Goal: Obtain resource: Download file/media

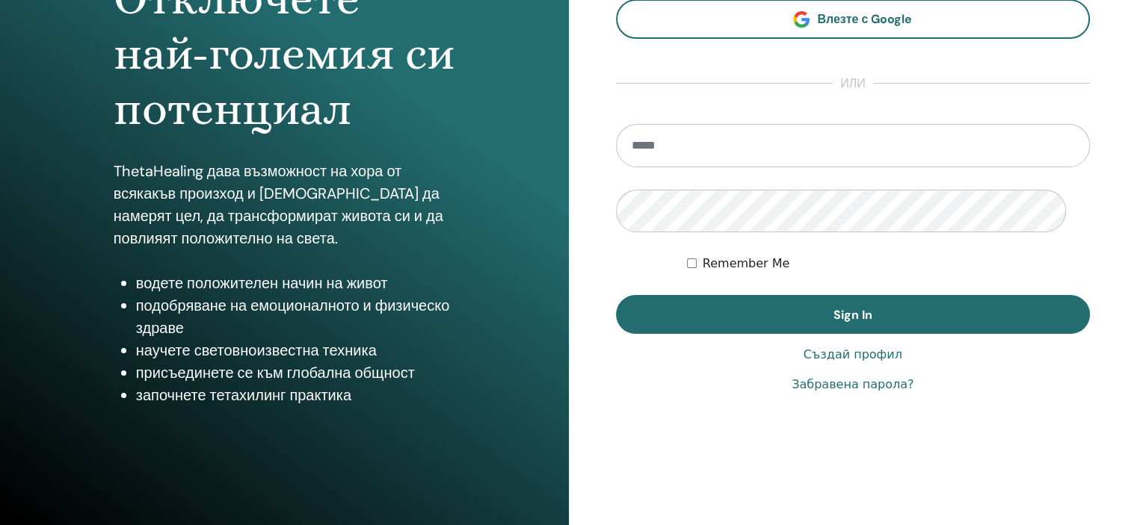
scroll to position [299, 0]
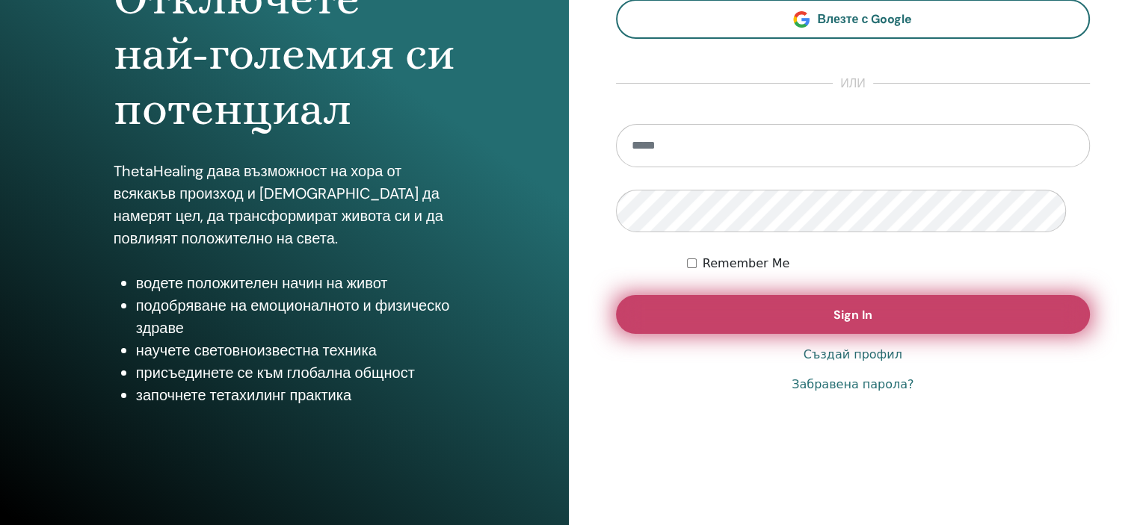
type input "**********"
click at [886, 296] on button "Sign In" at bounding box center [853, 314] width 475 height 39
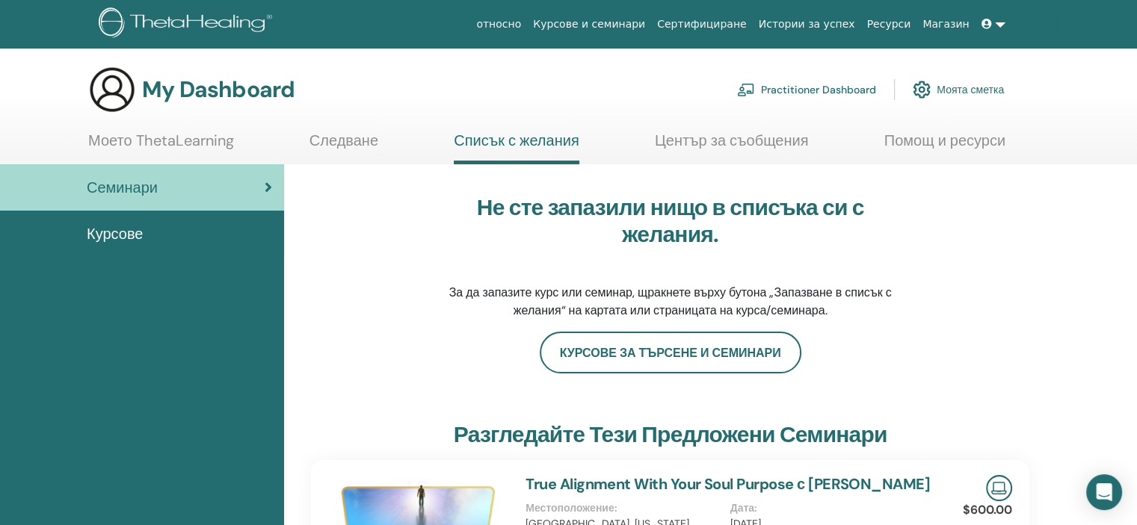
click at [124, 245] on span "Курсове" at bounding box center [115, 234] width 56 height 22
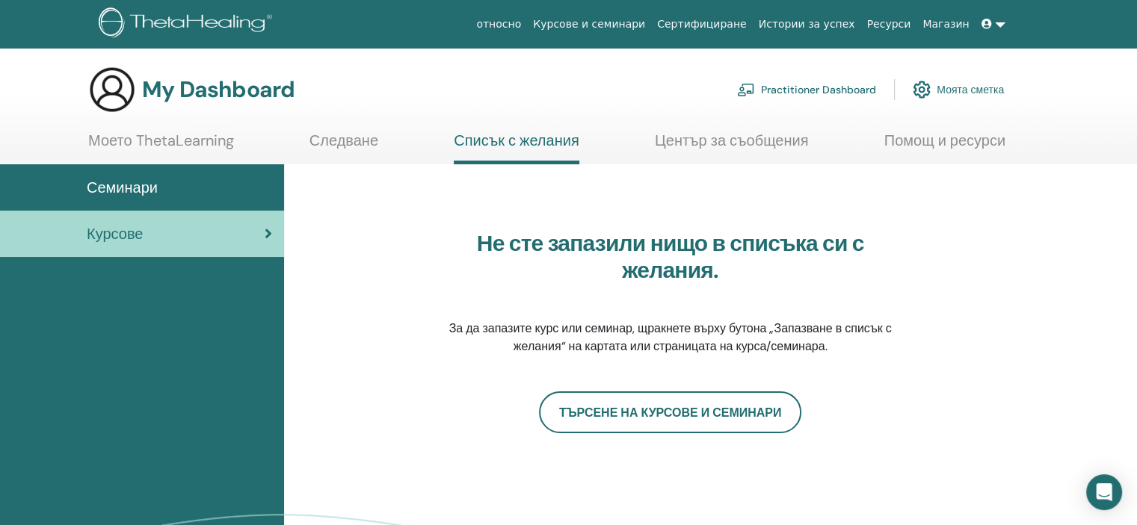
click at [989, 20] on link at bounding box center [993, 24] width 36 height 28
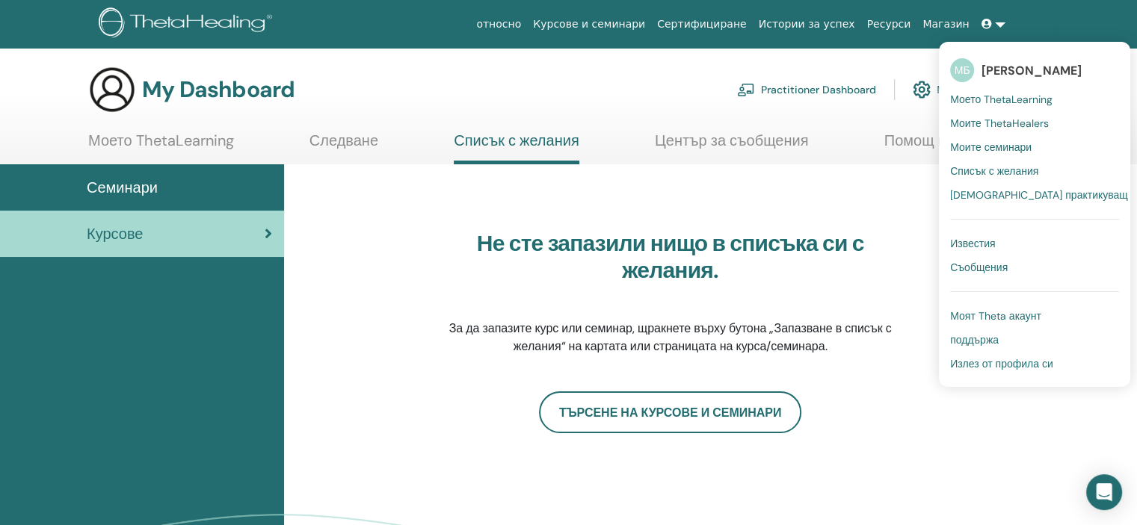
click at [996, 154] on span "Моите семинари" at bounding box center [990, 147] width 81 height 13
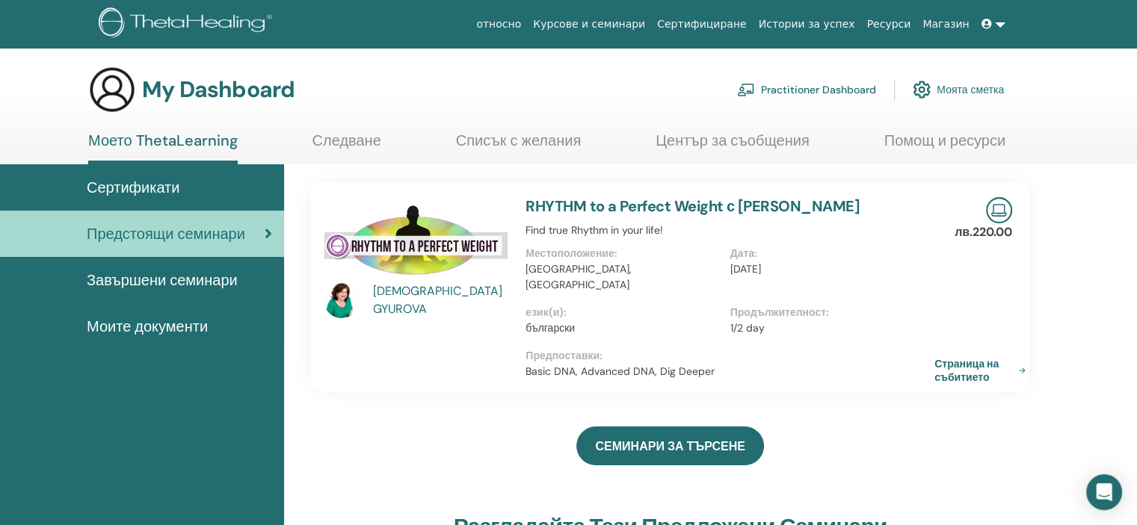
click at [153, 338] on span "Моите документи" at bounding box center [147, 326] width 121 height 22
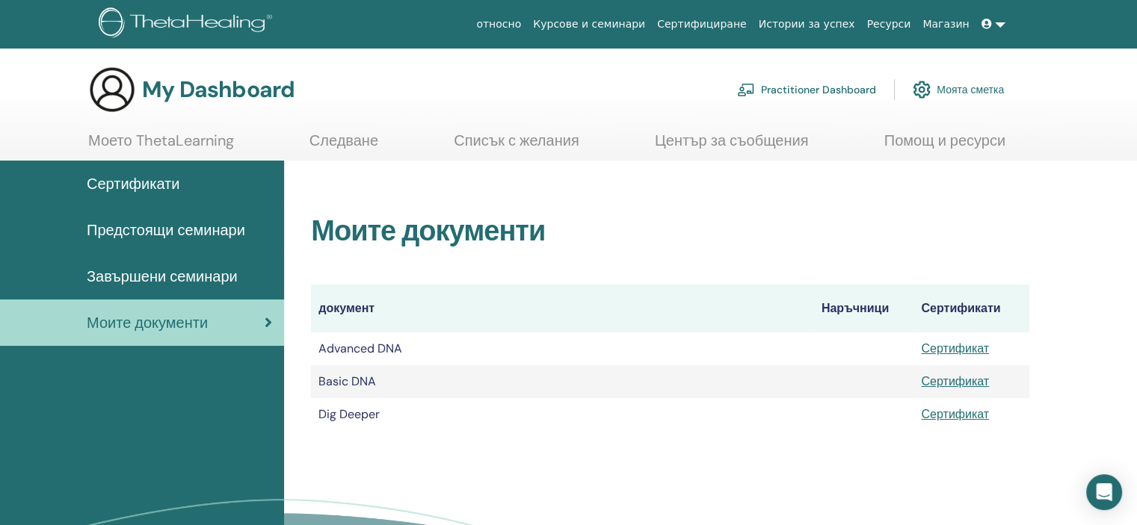
click at [182, 288] on span "Завършени семинари" at bounding box center [162, 276] width 151 height 22
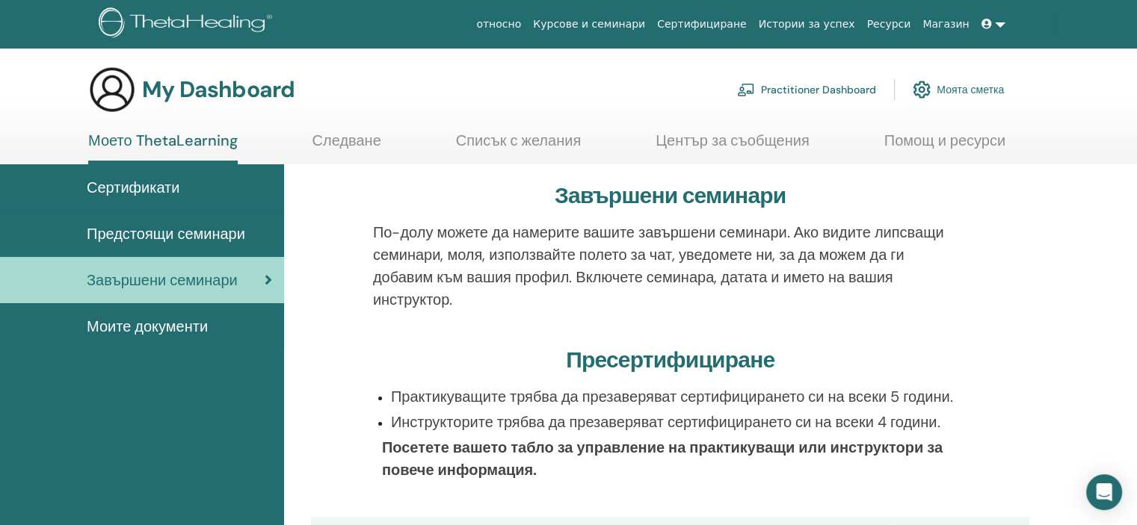
click at [986, 28] on link at bounding box center [993, 24] width 36 height 28
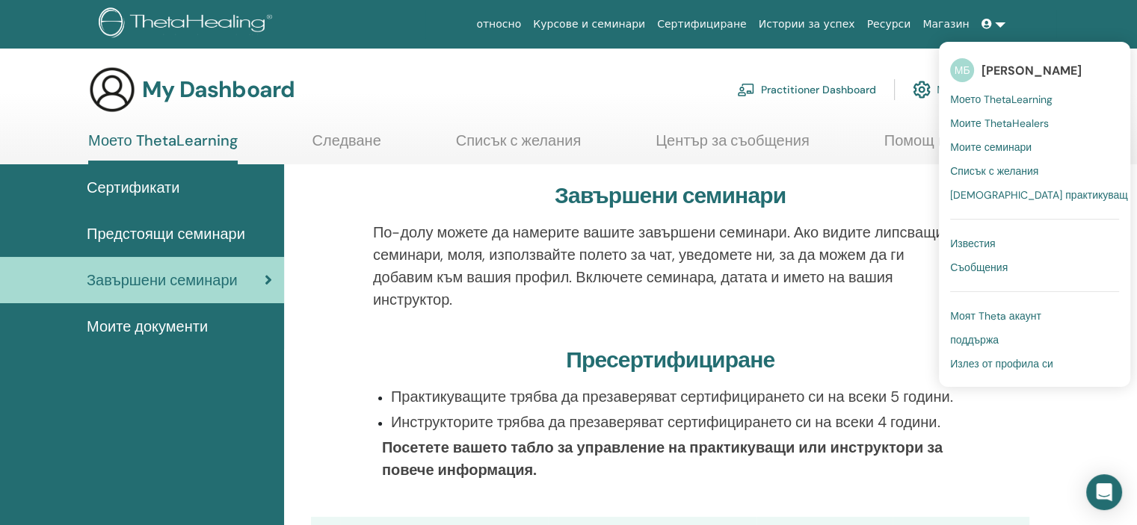
click at [981, 371] on span "Излез от профила си" at bounding box center [1001, 363] width 103 height 13
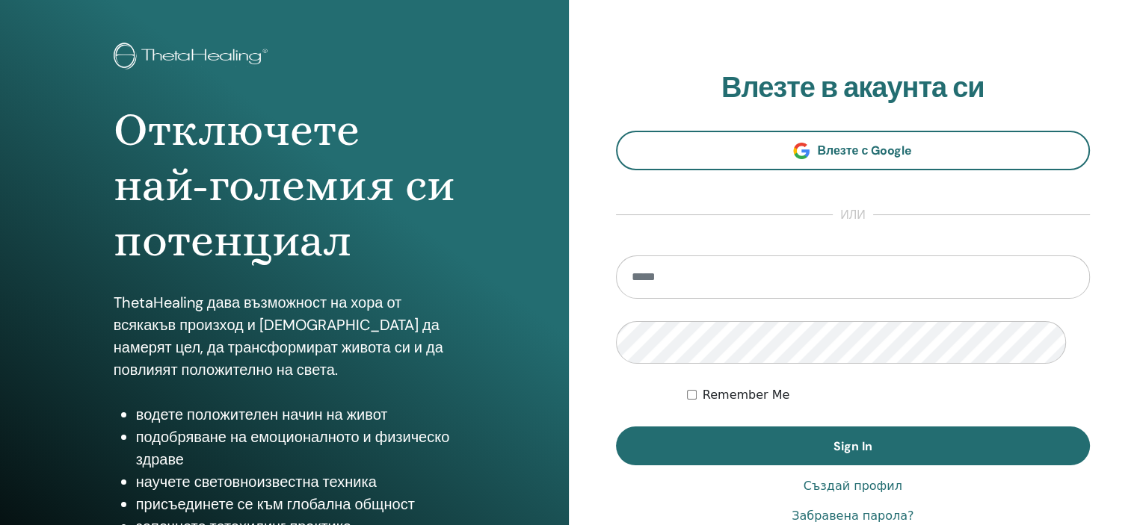
scroll to position [224, 0]
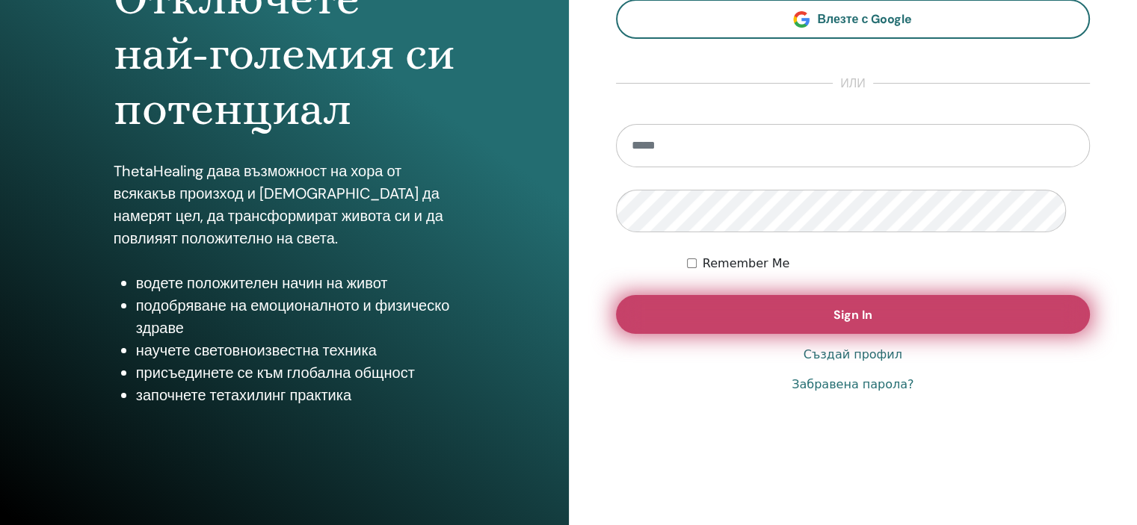
type input "**********"
click at [896, 334] on button "Sign In" at bounding box center [853, 314] width 475 height 39
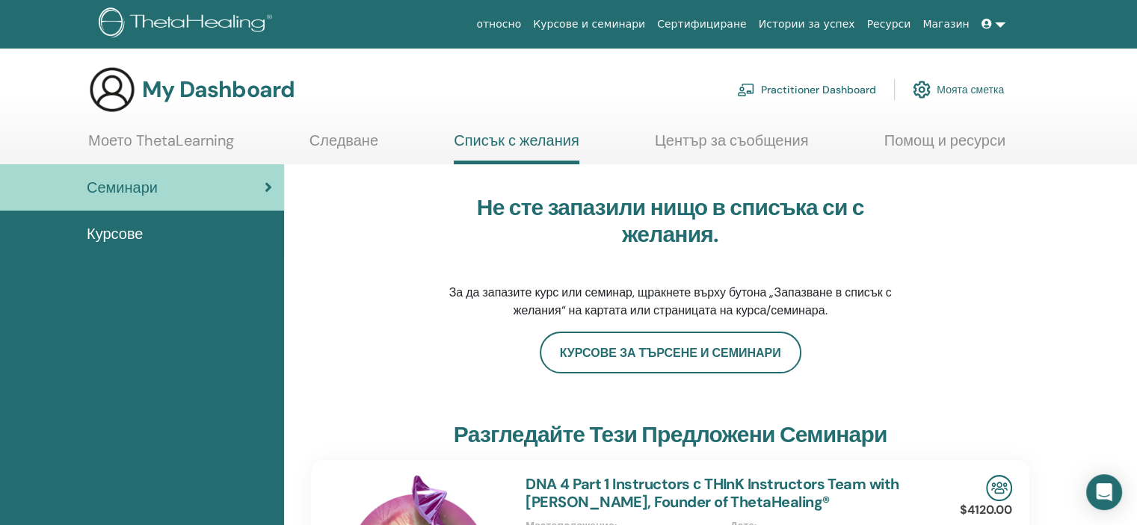
click at [126, 245] on span "Курсове" at bounding box center [115, 234] width 56 height 22
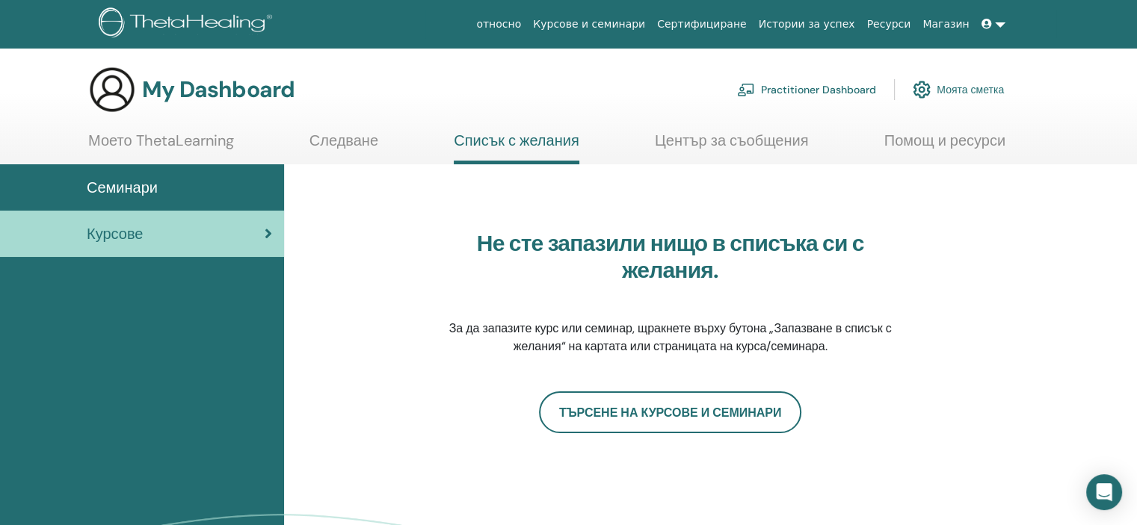
click at [994, 23] on link at bounding box center [993, 24] width 36 height 28
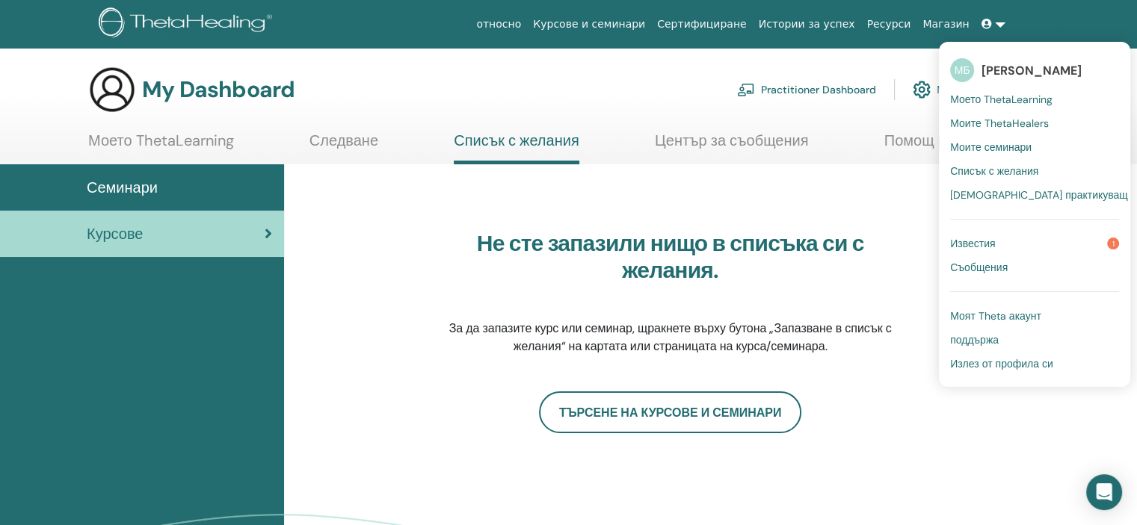
click at [957, 250] on span "Известия" at bounding box center [972, 243] width 45 height 13
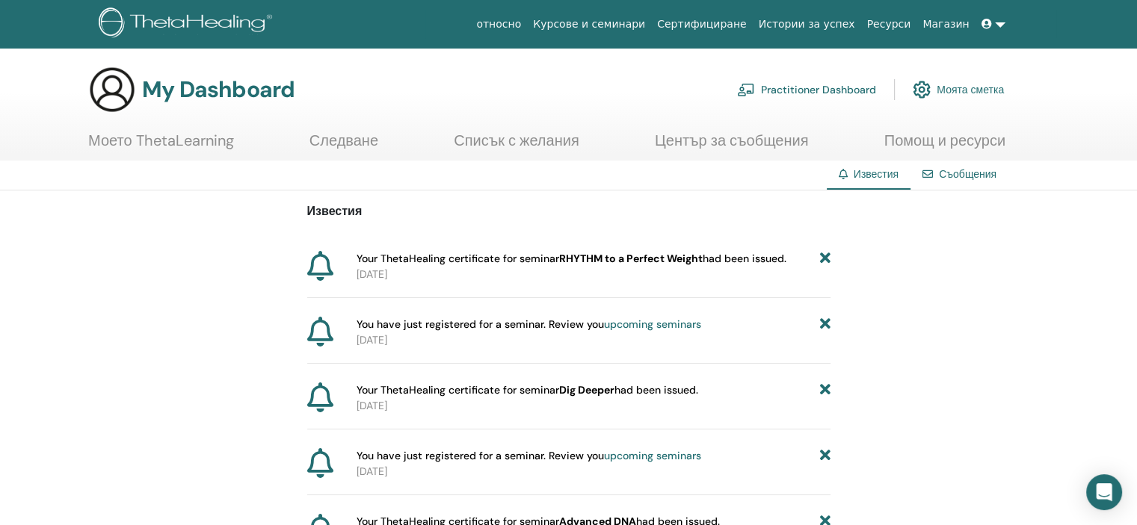
click at [986, 29] on link at bounding box center [993, 24] width 36 height 28
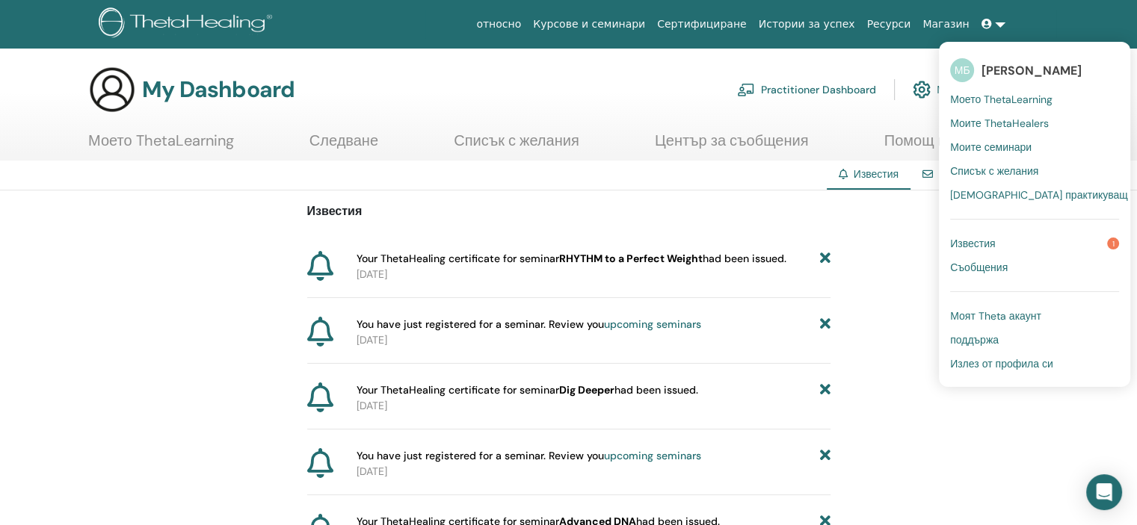
click at [954, 323] on span "Моят Theta акаунт" at bounding box center [995, 315] width 91 height 13
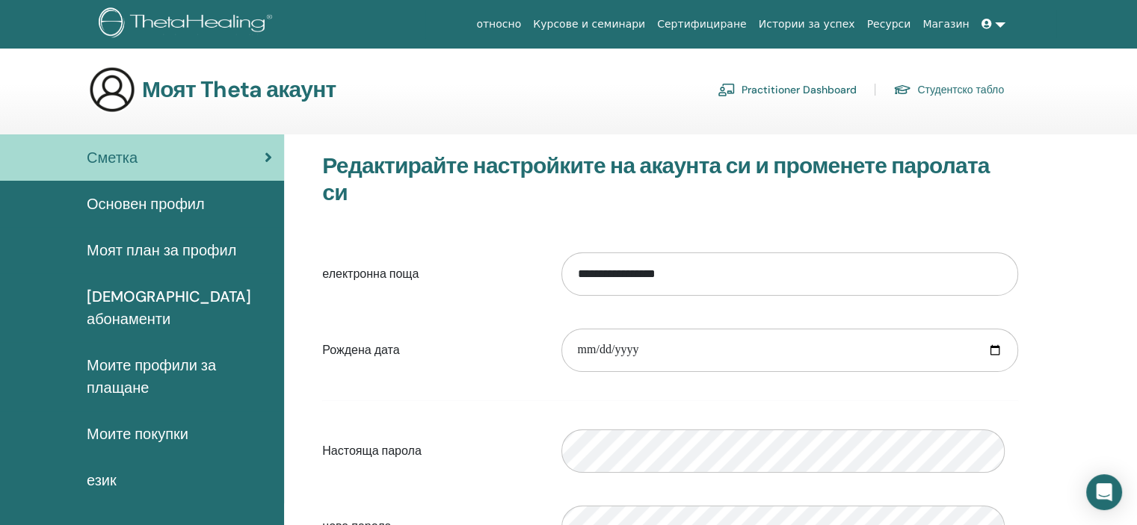
click at [991, 25] on link at bounding box center [993, 24] width 36 height 28
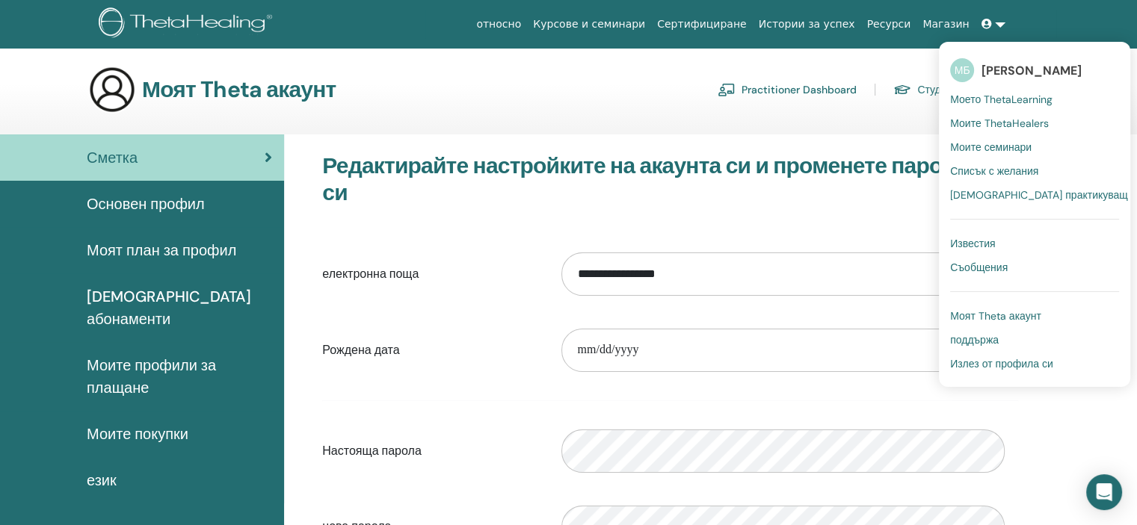
click at [986, 149] on span "Моите семинари" at bounding box center [990, 147] width 81 height 13
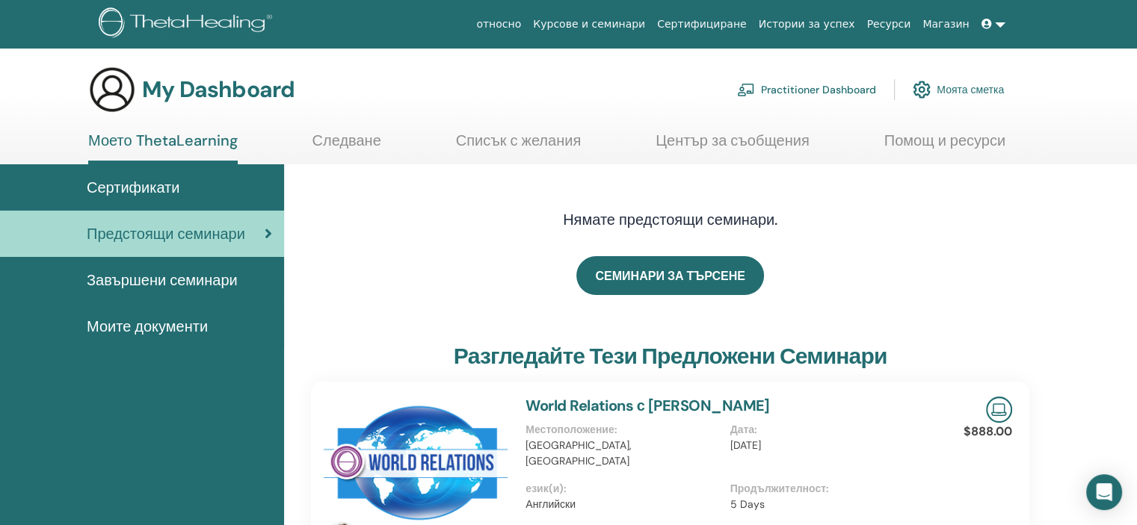
click at [181, 338] on span "Моите документи" at bounding box center [147, 326] width 121 height 22
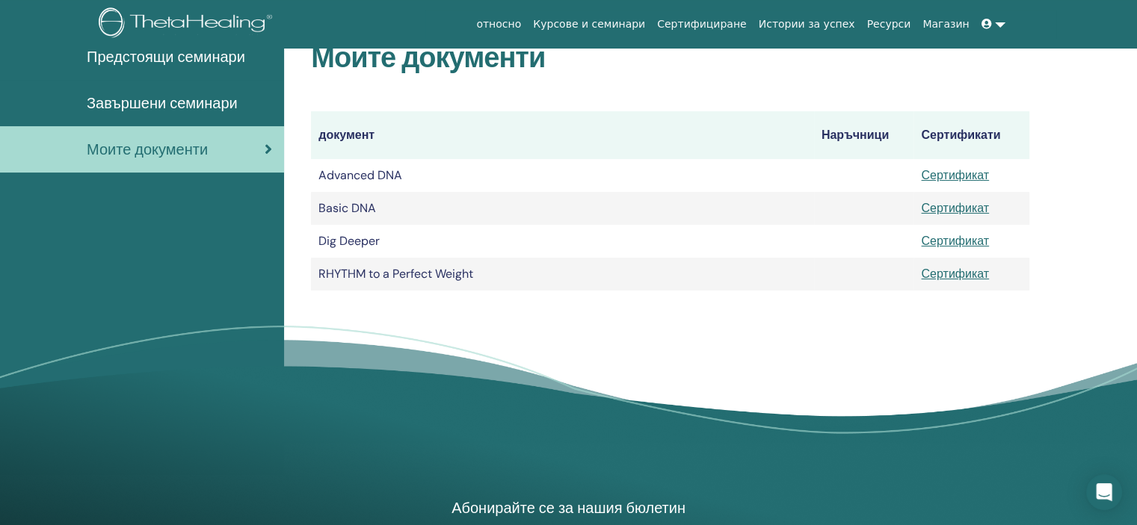
scroll to position [209, 0]
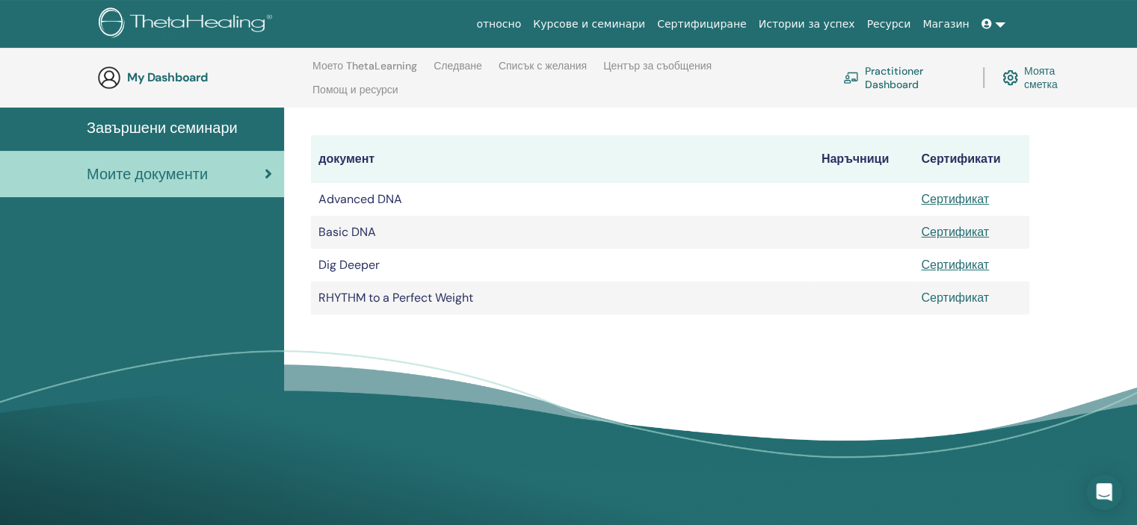
click at [942, 306] on link "Сертификат" at bounding box center [955, 298] width 68 height 16
click at [949, 306] on link "Сертификат" at bounding box center [955, 298] width 68 height 16
click at [946, 306] on link "Сертификат" at bounding box center [955, 298] width 68 height 16
click at [984, 25] on link at bounding box center [993, 24] width 36 height 28
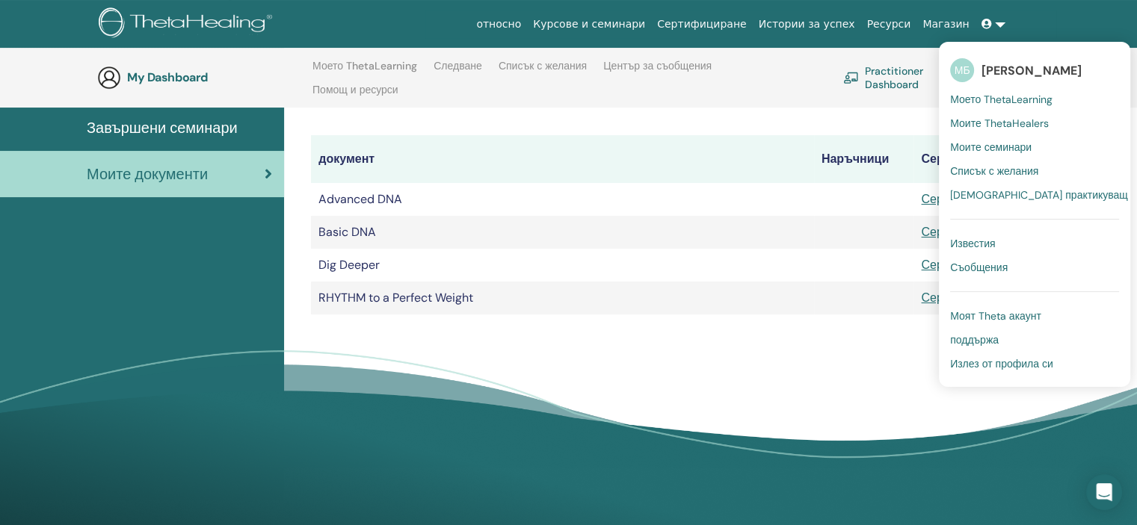
click at [975, 371] on span "Излез от профила си" at bounding box center [1001, 363] width 103 height 13
